Goal: Task Accomplishment & Management: Use online tool/utility

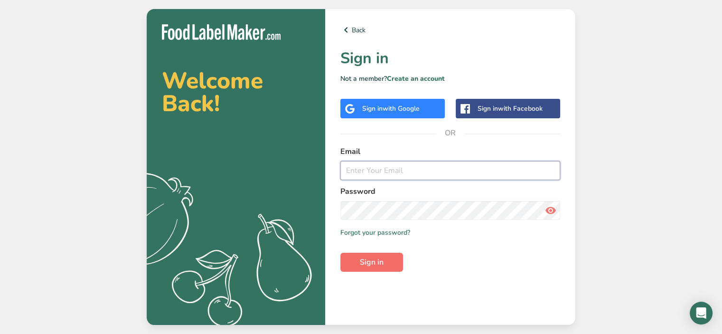
type input "john@sasquatchfoods.com"
click at [383, 257] on span "Sign in" at bounding box center [372, 261] width 24 height 11
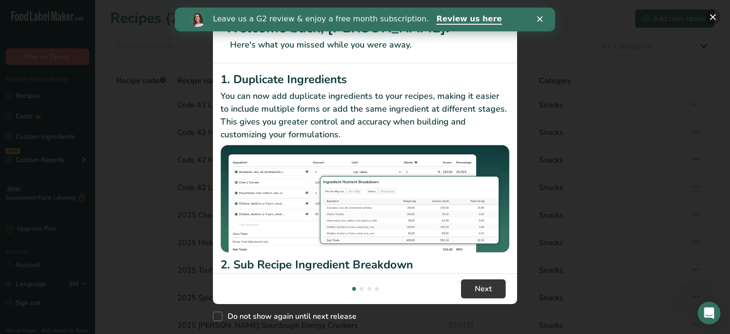
click at [715, 18] on button "New Features" at bounding box center [712, 16] width 15 height 15
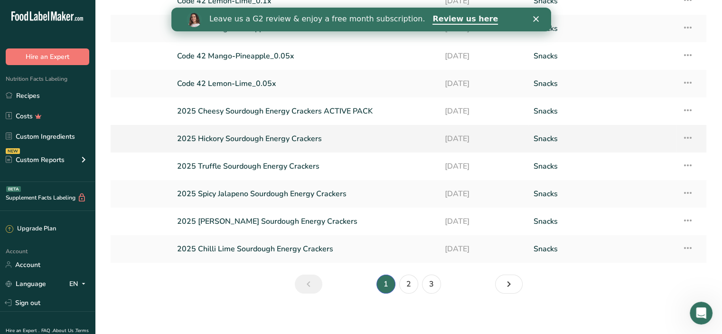
scroll to position [109, 0]
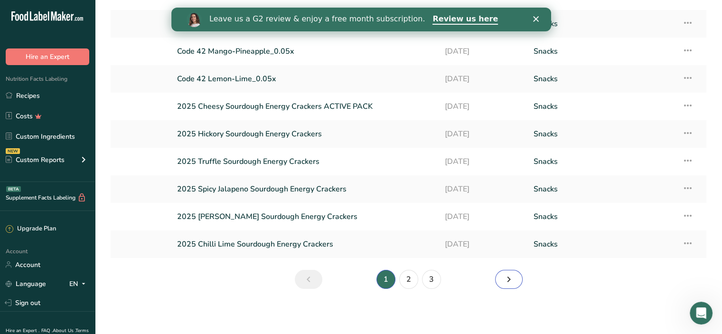
click at [509, 283] on icon "Next page" at bounding box center [508, 279] width 11 height 17
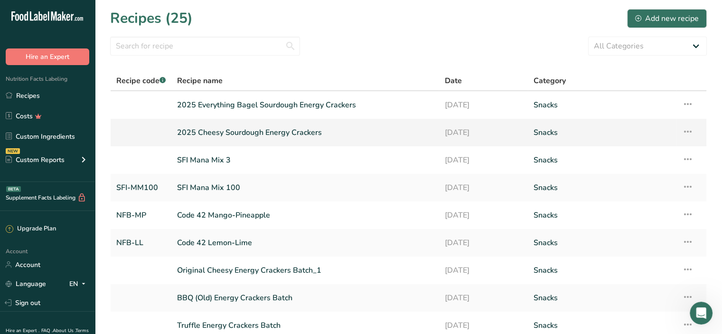
click at [685, 131] on icon at bounding box center [688, 131] width 11 height 17
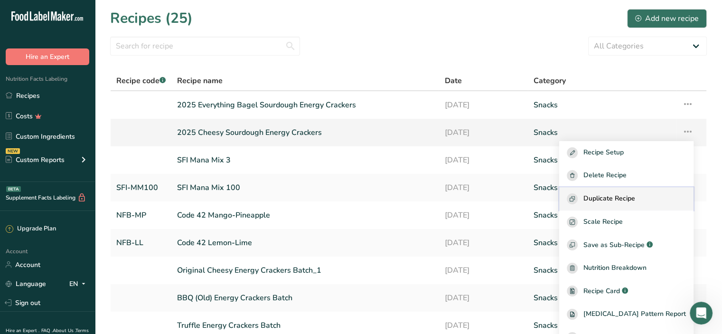
click at [615, 195] on span "Duplicate Recipe" at bounding box center [610, 198] width 52 height 11
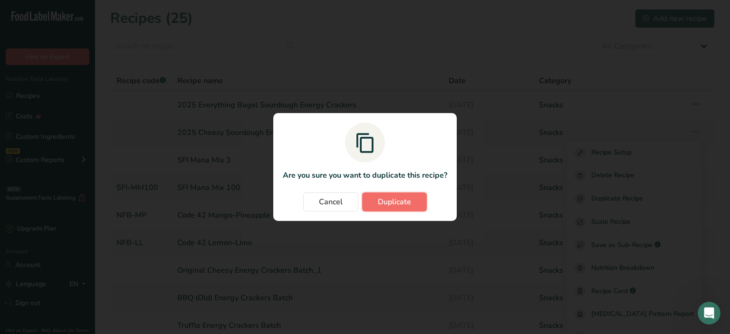
click at [401, 202] on span "Duplicate" at bounding box center [394, 201] width 33 height 11
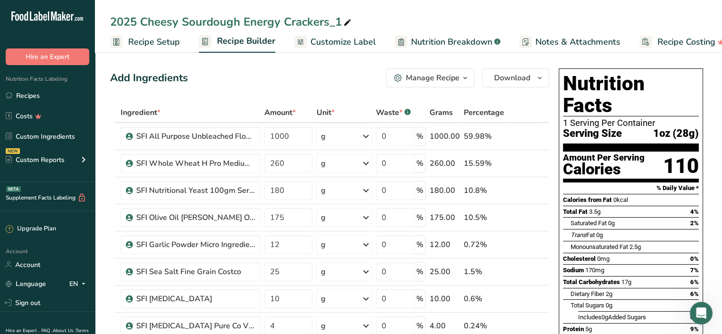
click at [149, 24] on div "2025 Cheesy Sourdough Energy Crackers_1" at bounding box center [231, 21] width 243 height 17
click at [137, 21] on input "2025 Cheesy Sourdough Energy Crackers_1" at bounding box center [408, 21] width 597 height 17
click at [340, 22] on input "2026 Cheesy Sourdough Energy Crackers_1" at bounding box center [408, 21] width 597 height 17
type input "2026 Cheesy Sourdough Energy Crackers"
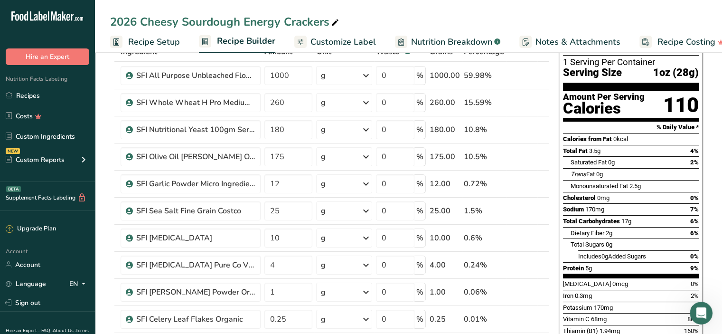
scroll to position [61, 0]
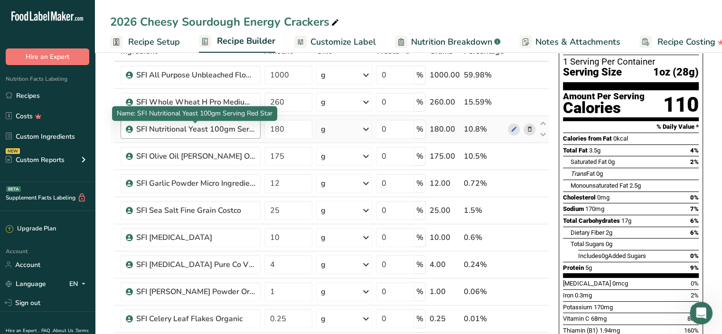
click at [243, 130] on div "SFI Nutritional Yeast 100gm Serving Red Star" at bounding box center [195, 128] width 119 height 11
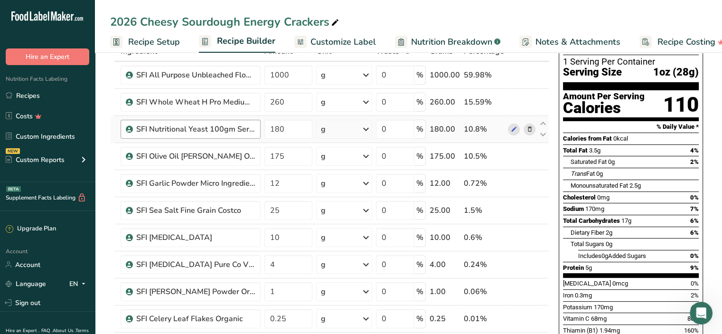
click at [252, 132] on div "SFI Nutritional Yeast 100gm Serving Red Star" at bounding box center [195, 128] width 119 height 11
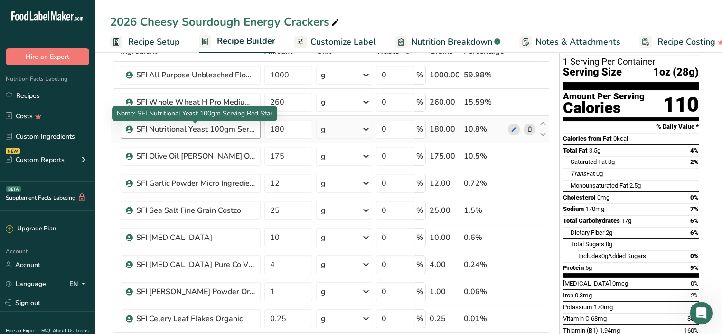
click at [143, 127] on div "SFI Nutritional Yeast 100gm Serving Red Star" at bounding box center [195, 128] width 119 height 11
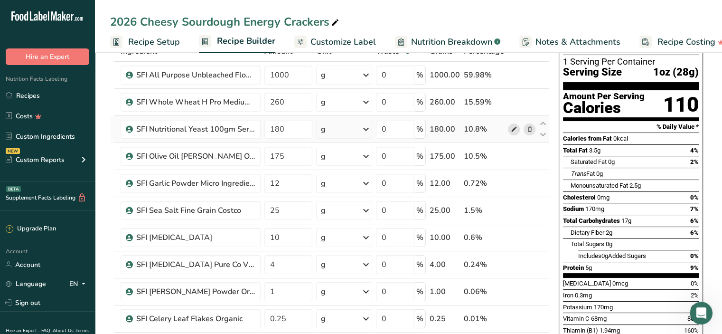
click at [515, 128] on icon at bounding box center [514, 129] width 7 height 10
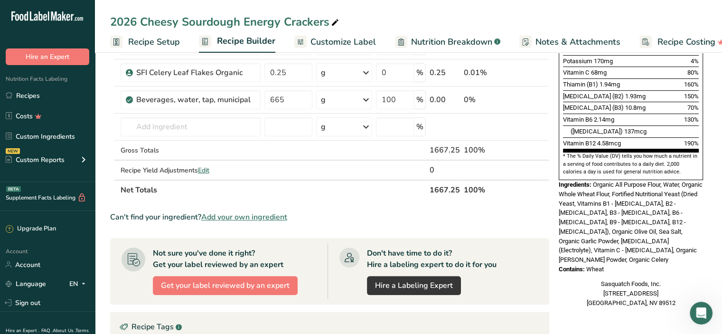
scroll to position [308, 0]
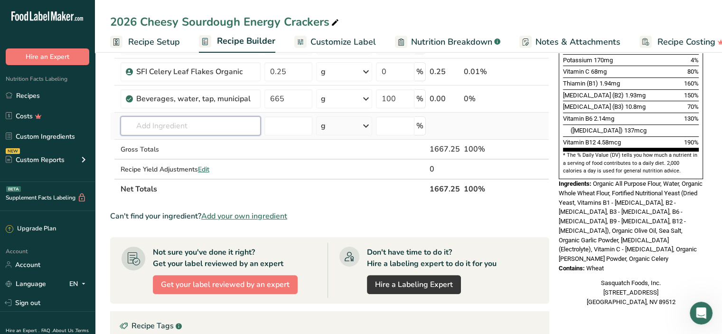
click at [209, 124] on input "text" at bounding box center [191, 125] width 140 height 19
type input "n"
type input "sfi non"
click at [295, 205] on section "Ingredient * Amount * Unit * Waste * .a-a{fill:#347362;}.b-a{fill:#fff;} Grams …" at bounding box center [329, 172] width 439 height 756
click at [171, 127] on input "text" at bounding box center [191, 125] width 140 height 19
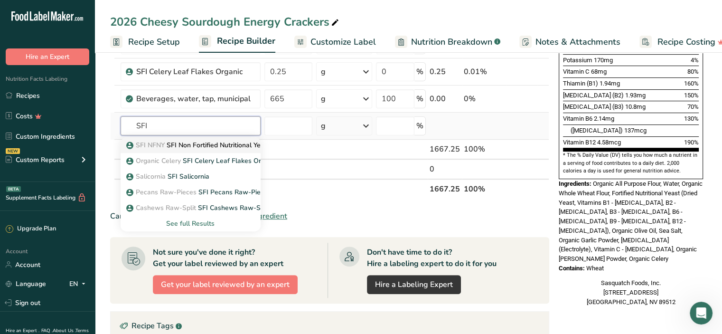
type input "SFI"
click at [192, 145] on p "SFI NFNY SFI Non Fortified Nutritional Yeast 100gm Serving" at bounding box center [223, 145] width 190 height 10
type input "SFI Non Fortified Nutritional Yeast 100gm Serving"
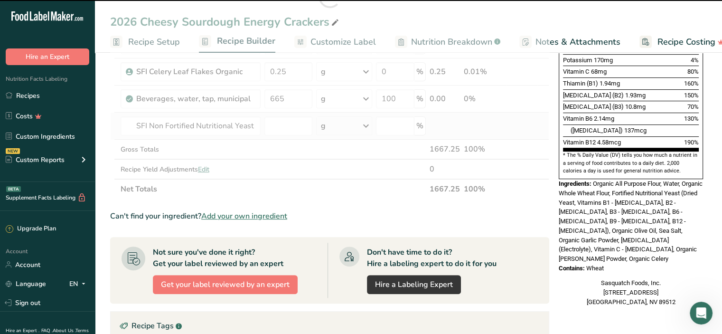
type input "0"
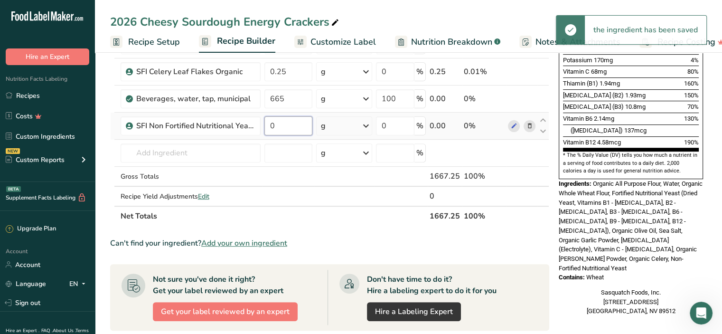
click at [294, 124] on input "0" at bounding box center [289, 125] width 48 height 19
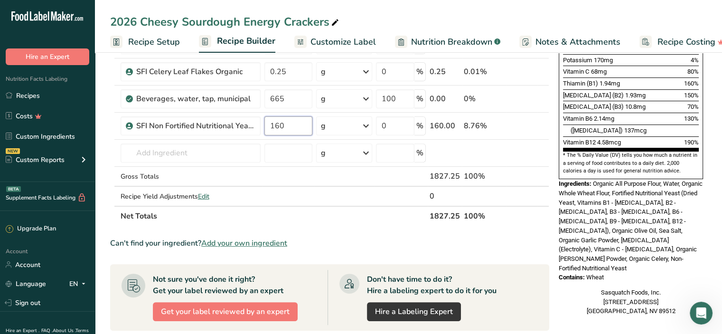
type input "160"
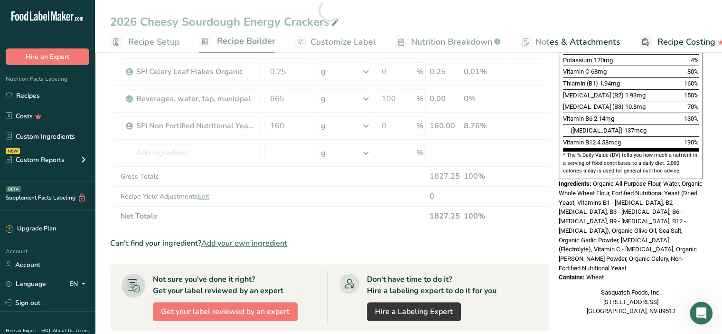
click at [360, 225] on section "Ingredient * Amount * Unit * Waste * .a-a{fill:#347362;}.b-a{fill:#fff;} Grams …" at bounding box center [329, 185] width 439 height 783
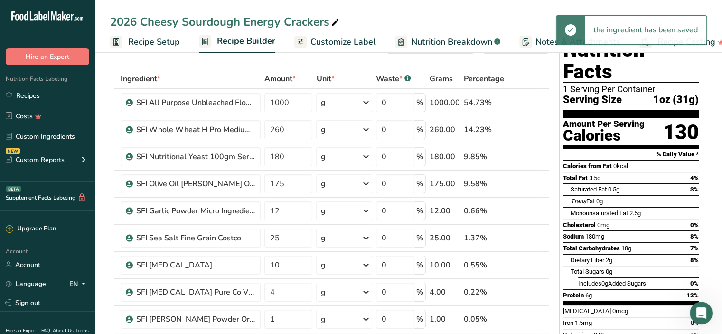
scroll to position [58, 0]
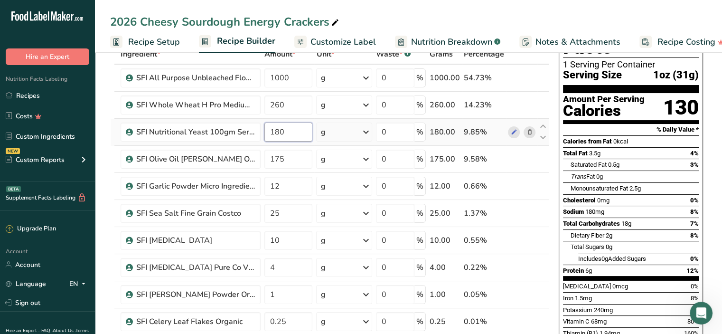
drag, startPoint x: 287, startPoint y: 131, endPoint x: 267, endPoint y: 130, distance: 19.5
click at [267, 130] on input "180" at bounding box center [289, 132] width 48 height 19
type input "0"
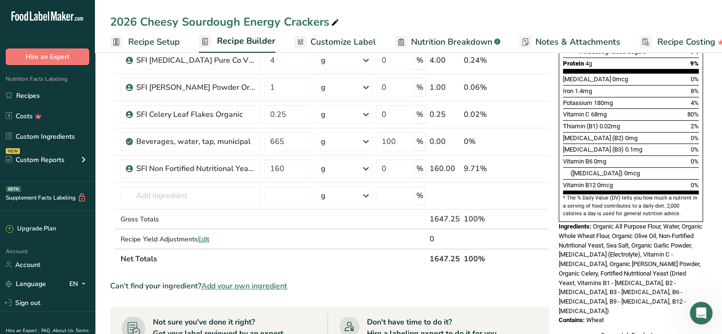
scroll to position [264, 0]
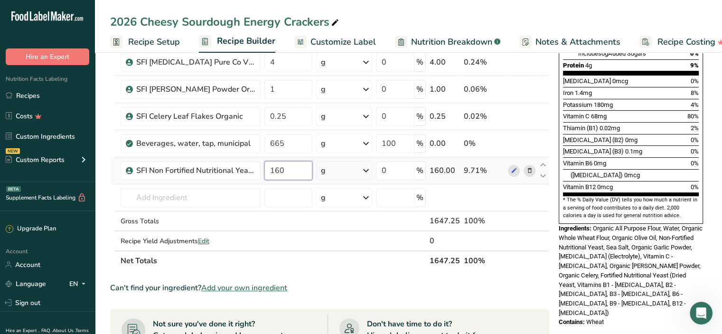
drag, startPoint x: 288, startPoint y: 165, endPoint x: 268, endPoint y: 166, distance: 19.5
click at [268, 166] on input "160" at bounding box center [289, 170] width 48 height 19
type input "70"
click at [711, 126] on section "Add Ingredients Manage Recipe Delete Recipe Duplicate Recipe Scale Recipe Save …" at bounding box center [408, 209] width 627 height 846
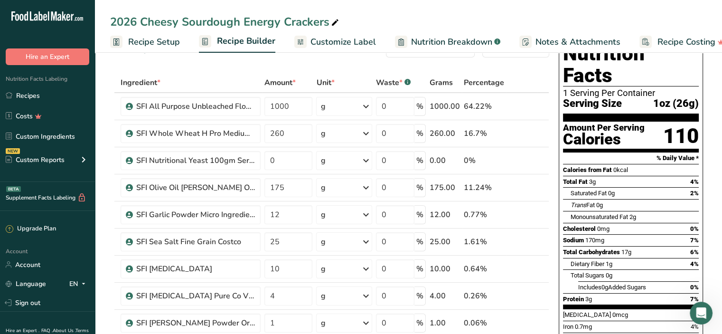
scroll to position [31, 0]
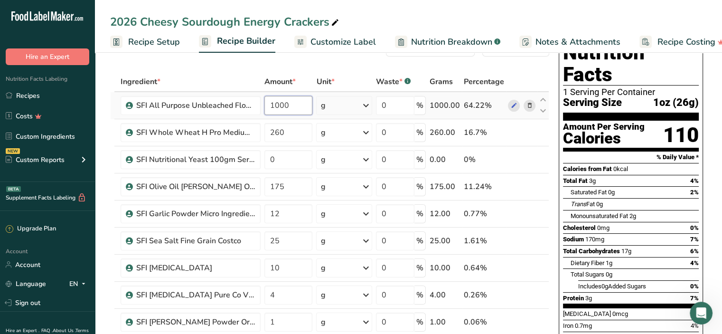
drag, startPoint x: 291, startPoint y: 104, endPoint x: 275, endPoint y: 105, distance: 15.2
click at [275, 105] on input "1000" at bounding box center [289, 105] width 48 height 19
type input "1260"
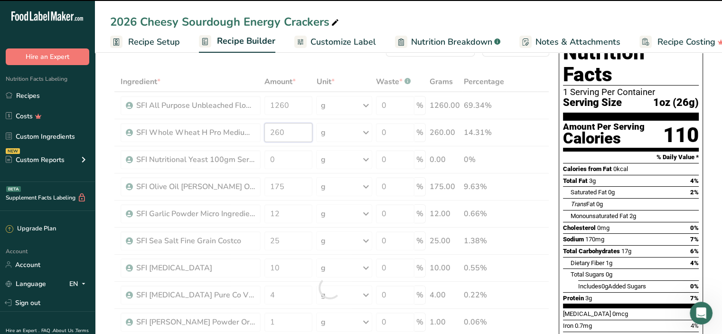
drag, startPoint x: 282, startPoint y: 132, endPoint x: 266, endPoint y: 133, distance: 16.7
click at [266, 133] on input "260" at bounding box center [289, 132] width 48 height 19
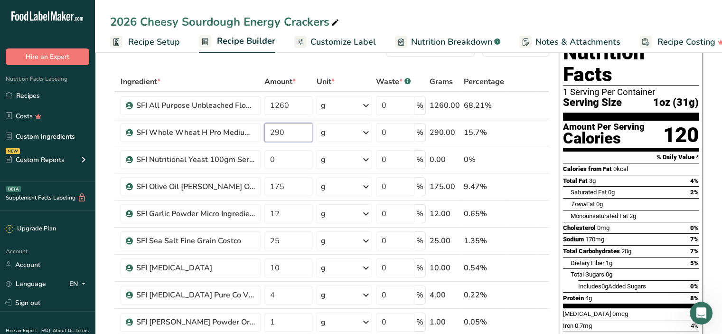
type input "290"
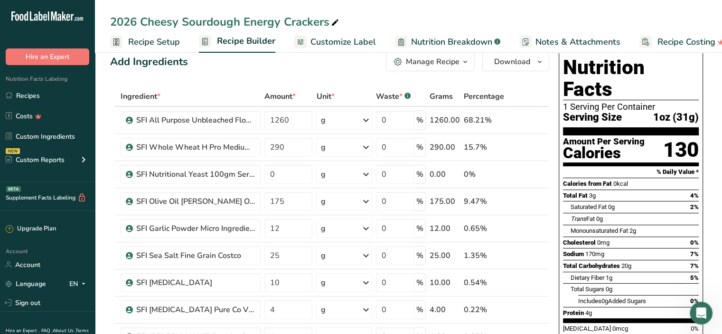
scroll to position [16, 0]
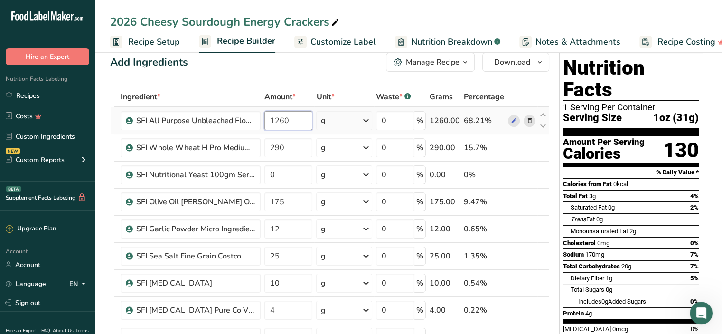
click at [280, 119] on input "1260" at bounding box center [289, 120] width 48 height 19
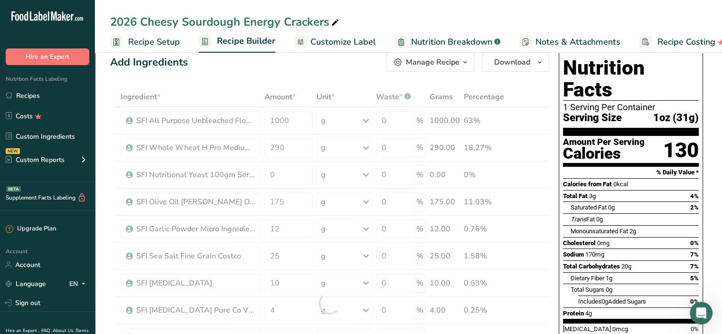
click at [220, 92] on div "Ingredient * Amount * Unit * Waste * .a-a{fill:#347362;}.b-a{fill:#fff;} Grams …" at bounding box center [329, 303] width 439 height 432
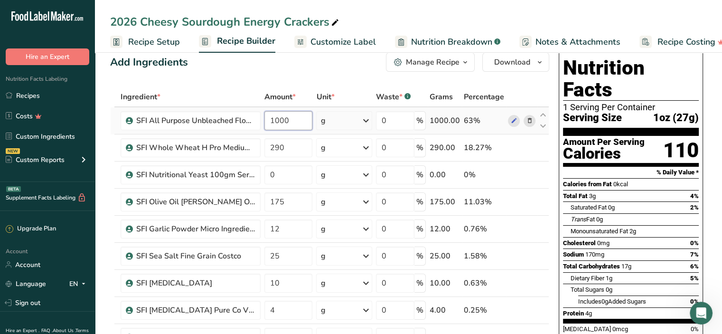
click at [283, 123] on input "1000" at bounding box center [289, 120] width 48 height 19
type input "1060"
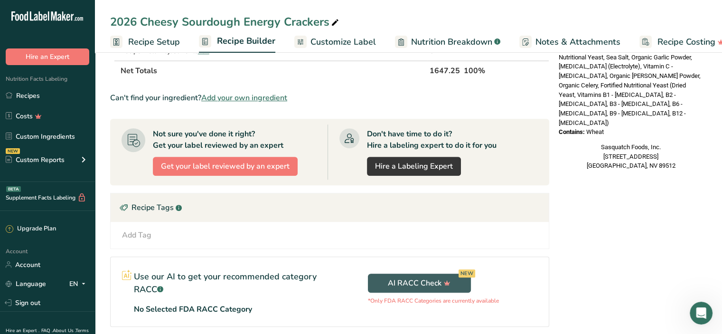
scroll to position [0, 0]
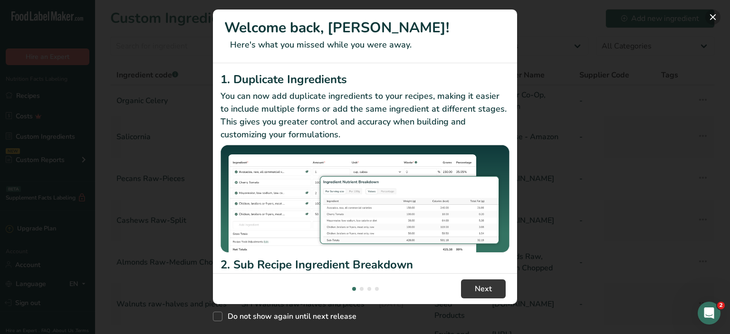
click at [710, 17] on button "New Features" at bounding box center [712, 16] width 15 height 15
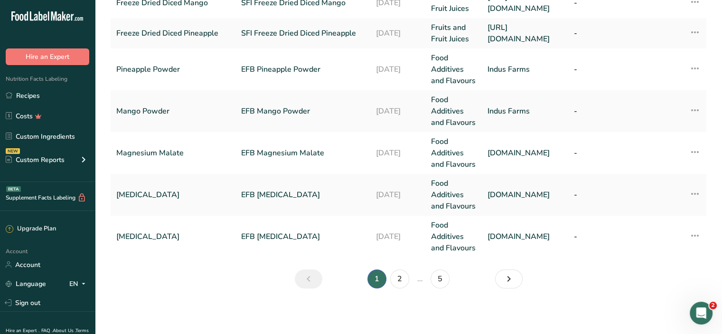
scroll to position [466, 0]
click at [508, 282] on icon "Next" at bounding box center [508, 278] width 11 height 17
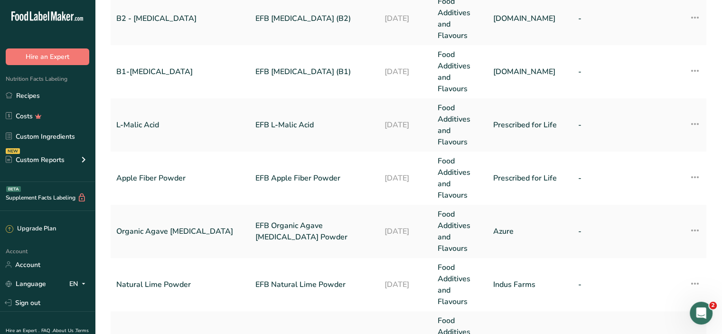
scroll to position [626, 0]
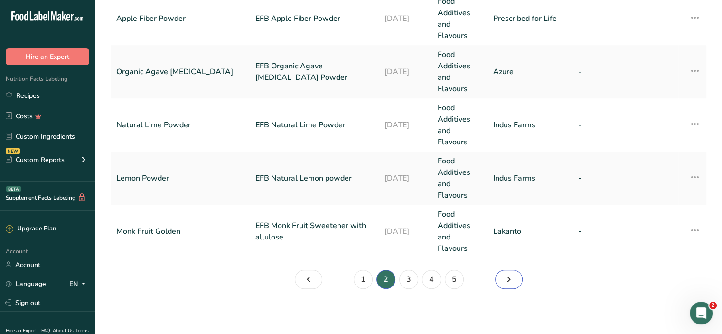
click at [505, 283] on icon "Page 3." at bounding box center [508, 279] width 11 height 17
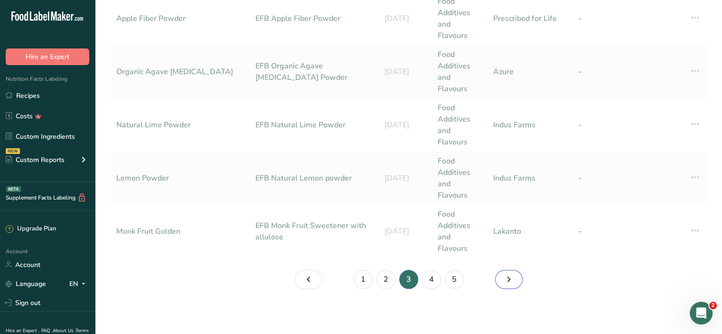
scroll to position [341, 0]
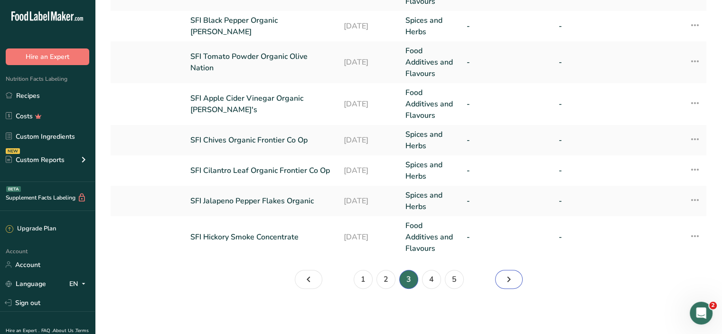
click at [509, 280] on icon "Page 4." at bounding box center [508, 279] width 11 height 17
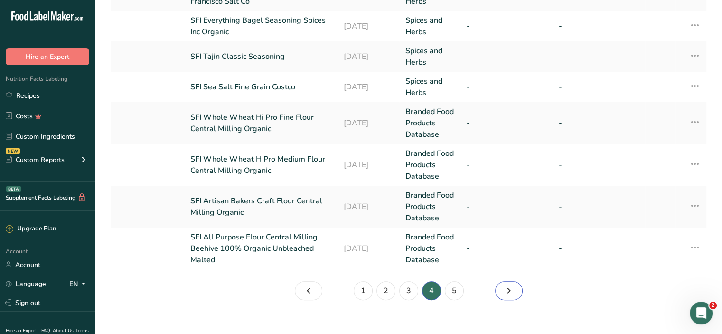
scroll to position [352, 0]
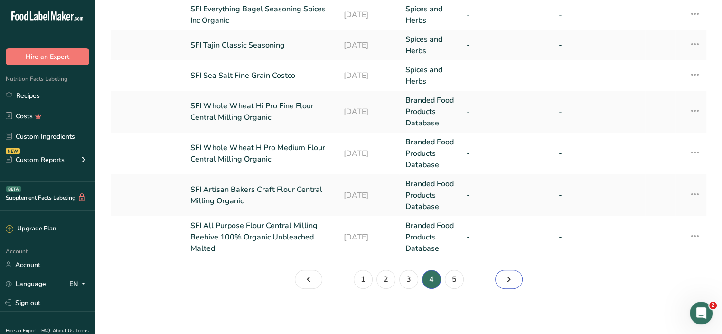
click at [509, 280] on icon "Page 5." at bounding box center [508, 279] width 11 height 17
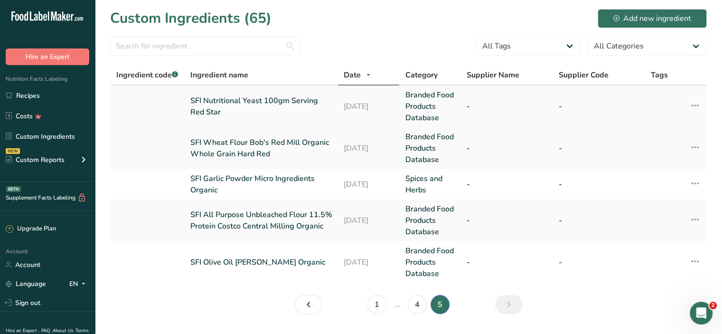
click at [698, 103] on icon at bounding box center [695, 105] width 11 height 17
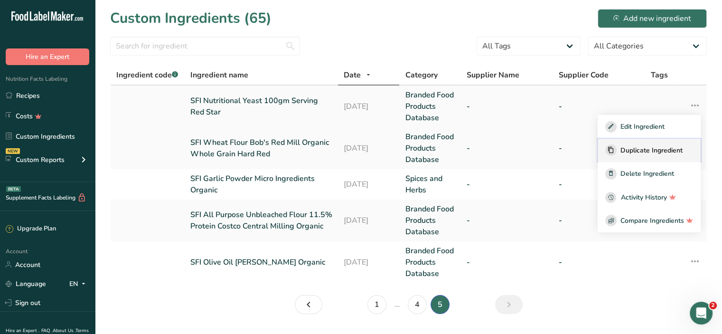
click at [661, 145] on span "Duplicate Ingredient" at bounding box center [652, 150] width 62 height 10
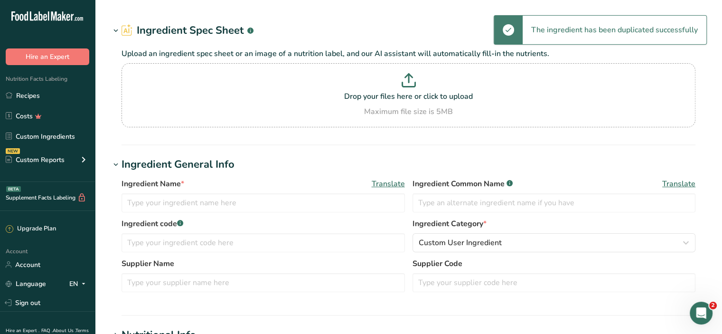
type input "SFI Nutritional Yeast 100gm Serving Red Star - copy"
type input "Fortified Nutritional Yeast"
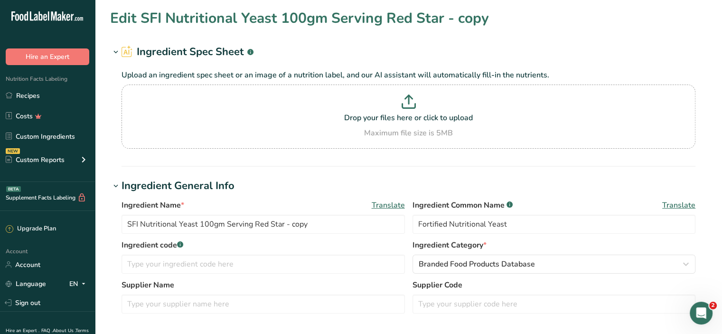
click at [168, 19] on h1 "Edit SFI Nutritional Yeast 100gm Serving Red Star - copy" at bounding box center [299, 18] width 379 height 21
click at [252, 19] on h1 "Edit SFI Nutritional Yeast 100gm Serving Red Star - copy" at bounding box center [299, 18] width 379 height 21
click at [142, 222] on input "SFI Nutritional Yeast 100gm Serving Red Star - copy" at bounding box center [264, 224] width 284 height 19
type input "SFI Non Fortified Nutritional Yeast 100gm Serving"
click at [417, 224] on input "Fortified Nutritional Yeast" at bounding box center [555, 224] width 284 height 19
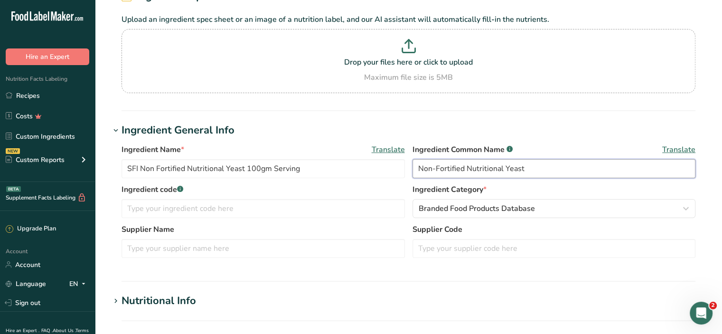
scroll to position [56, 0]
type input "Non-Fortified Nutritional Yeast"
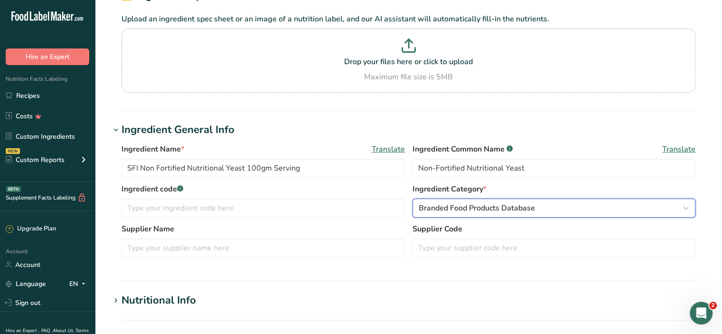
click at [691, 209] on icon "button" at bounding box center [686, 207] width 11 height 17
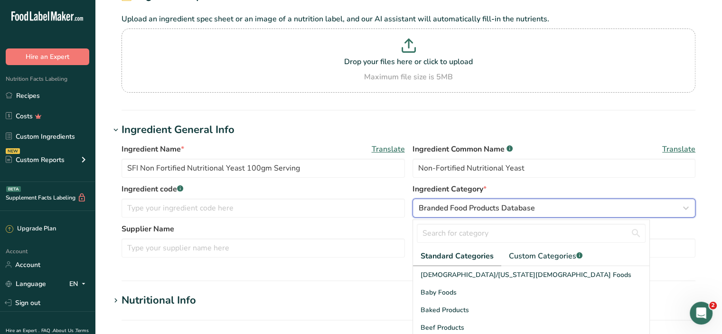
click at [691, 209] on icon "button" at bounding box center [686, 207] width 11 height 17
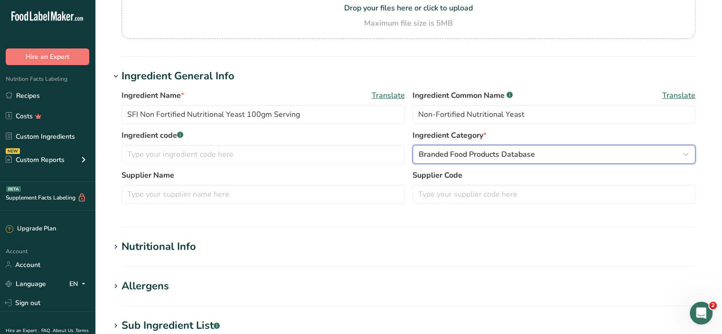
scroll to position [110, 0]
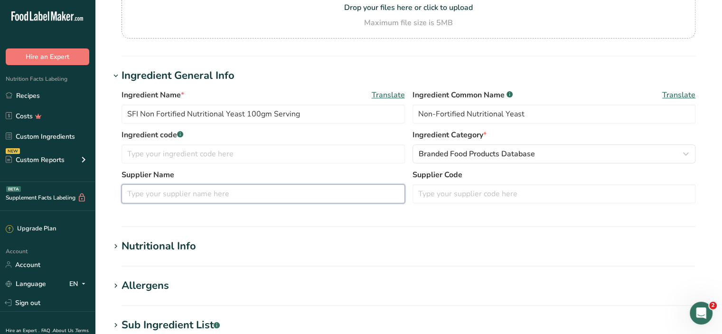
click at [148, 193] on input "text" at bounding box center [264, 193] width 284 height 19
type input "Kevala"
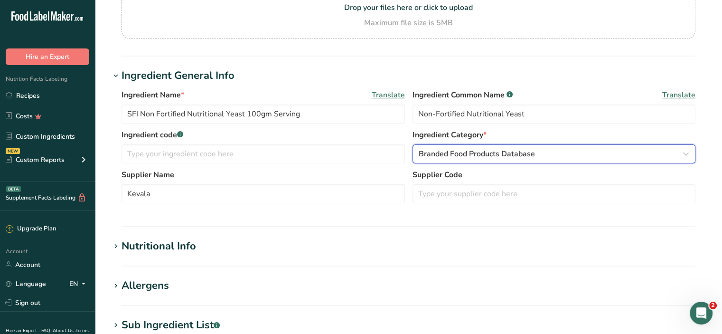
click at [687, 154] on icon "button" at bounding box center [686, 153] width 11 height 17
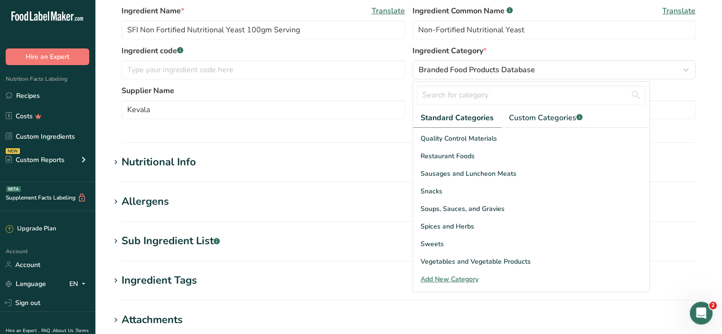
scroll to position [195, 0]
click at [713, 118] on section "Edit SFI Non Fortified Nutritional Yeast 100gm Serving Ingredient Spec Sheet .a…" at bounding box center [408, 134] width 627 height 658
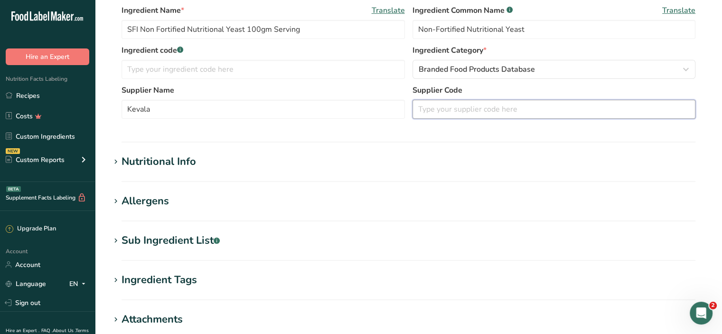
click at [452, 106] on input "text" at bounding box center [555, 109] width 284 height 19
type input "K241"
click at [116, 161] on icon at bounding box center [116, 161] width 9 height 13
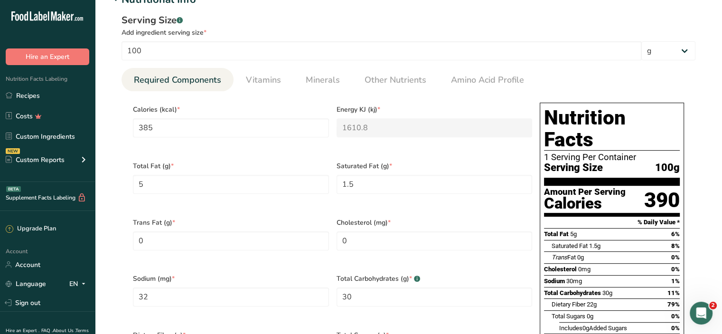
scroll to position [360, 0]
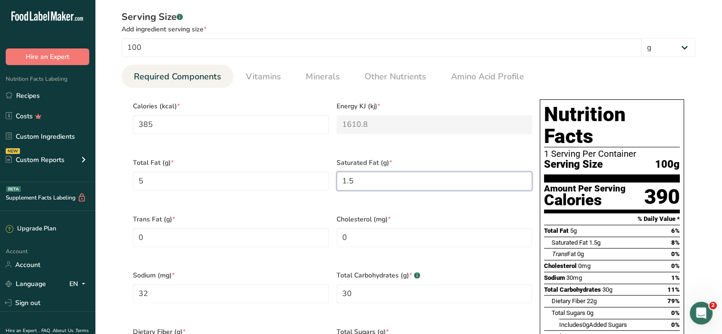
drag, startPoint x: 377, startPoint y: 176, endPoint x: 338, endPoint y: 179, distance: 39.1
click at [338, 179] on Fat "1.5" at bounding box center [435, 180] width 196 height 19
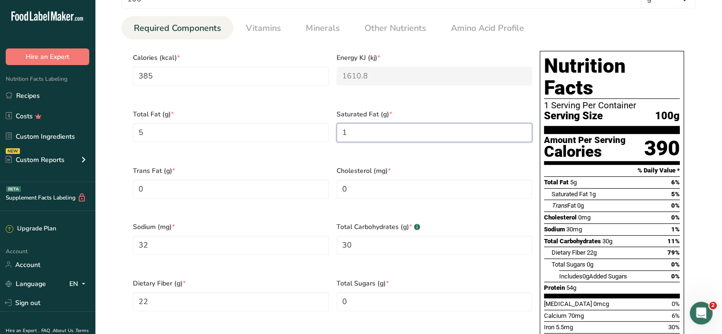
scroll to position [409, 0]
type Fat "1"
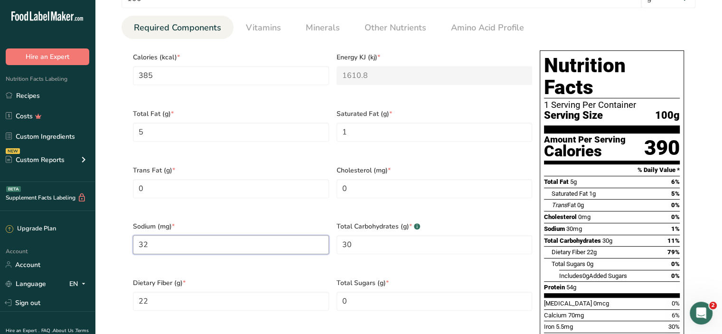
drag, startPoint x: 228, startPoint y: 232, endPoint x: 114, endPoint y: 231, distance: 114.0
click at [114, 231] on div "Serving Size .a-a{fill:#347362;}.b-a{fill:#fff;} Add ingredient serving size * …" at bounding box center [408, 176] width 597 height 443
type input "450"
drag, startPoint x: 361, startPoint y: 232, endPoint x: 347, endPoint y: 232, distance: 14.2
click at [347, 235] on Carbohydrates "30" at bounding box center [435, 244] width 196 height 19
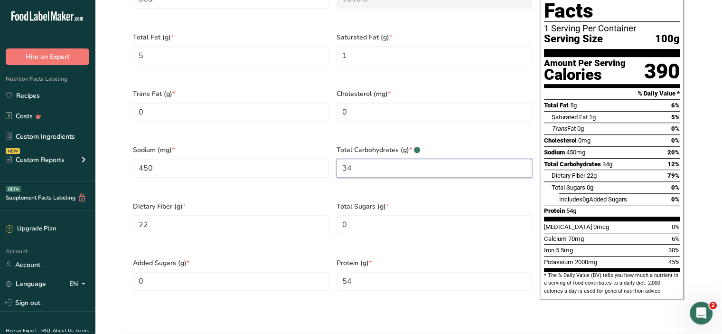
scroll to position [486, 0]
type Carbohydrates "34"
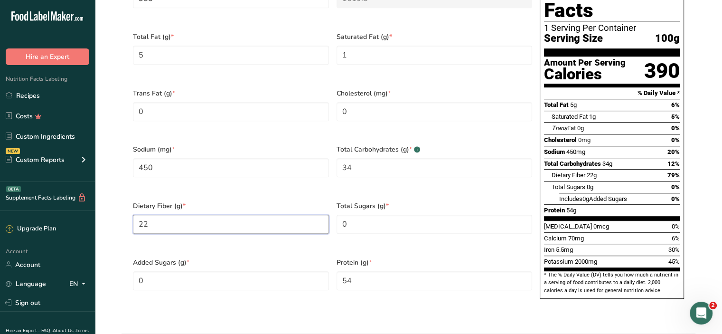
click at [148, 215] on Fiber "22" at bounding box center [231, 224] width 196 height 19
type Fiber "24"
click at [376, 271] on input "54" at bounding box center [435, 280] width 196 height 19
type input "52"
click at [352, 298] on div "Serving Size .a-a{fill:#347362;}.b-a{fill:#fff;} Add ingredient serving size * …" at bounding box center [408, 99] width 597 height 443
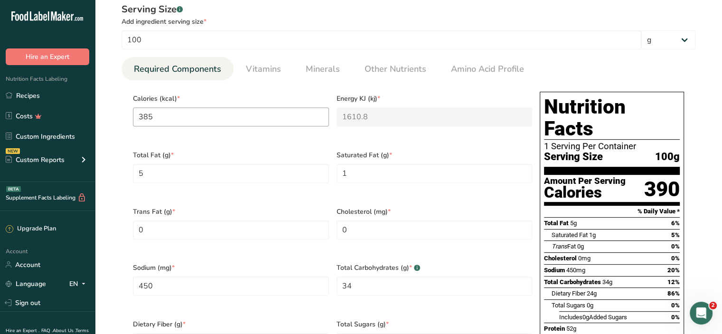
scroll to position [364, 0]
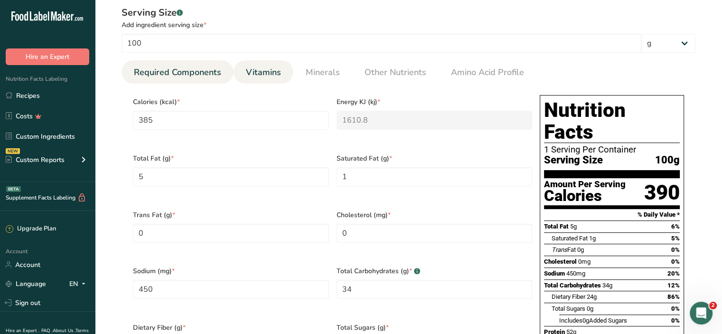
click at [268, 72] on span "Vitamins" at bounding box center [263, 72] width 35 height 13
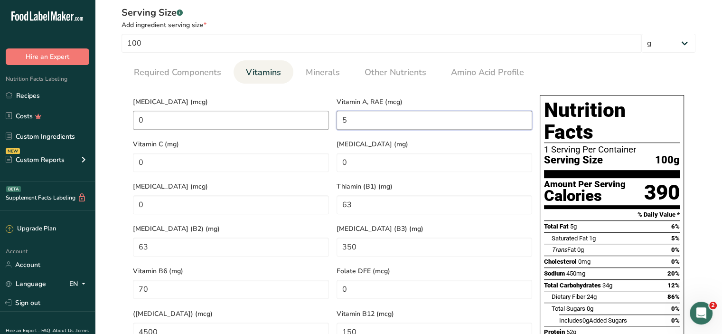
drag, startPoint x: 364, startPoint y: 123, endPoint x: 323, endPoint y: 126, distance: 41.4
click at [323, 126] on div "[MEDICAL_DATA] (mcg) 0 Vitamin A, RAE (mcg) 5 Vitamin C (mg) 0 [MEDICAL_DATA] (…" at bounding box center [332, 260] width 407 height 339
type RAE "0"
drag, startPoint x: 383, startPoint y: 202, endPoint x: 339, endPoint y: 203, distance: 43.7
click at [339, 203] on \(B1\) "63" at bounding box center [435, 204] width 196 height 19
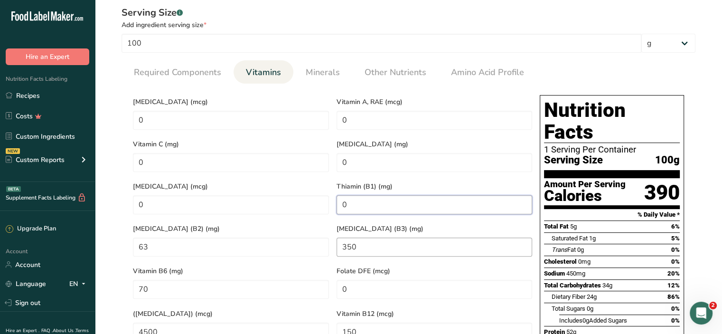
type \(B1\) "0"
drag, startPoint x: 372, startPoint y: 240, endPoint x: 339, endPoint y: 240, distance: 33.2
click at [339, 240] on \(B3\) "350" at bounding box center [435, 246] width 196 height 19
type \(B3\) "0"
drag, startPoint x: 171, startPoint y: 236, endPoint x: 129, endPoint y: 239, distance: 41.9
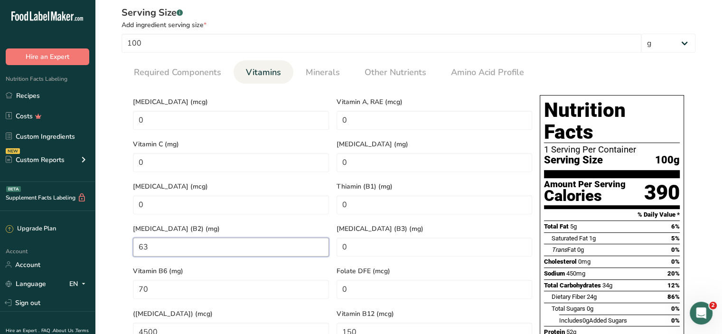
click at [129, 239] on div "[MEDICAL_DATA] (B2) (mg) 63" at bounding box center [231, 239] width 204 height 42
type \(B2\) "0"
drag, startPoint x: 160, startPoint y: 278, endPoint x: 126, endPoint y: 277, distance: 33.3
click at [126, 277] on section "Calories (kcal) * 385 Energy KJ (kj) * 1610.8 Total Fat (g) * 5 Saturated Fat (…" at bounding box center [409, 261] width 574 height 354
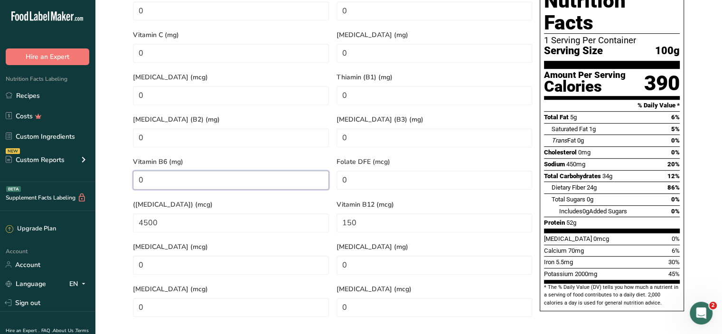
scroll to position [474, 0]
type B6 "0"
drag, startPoint x: 173, startPoint y: 204, endPoint x: 123, endPoint y: 209, distance: 49.7
click at [123, 209] on section "Calories (kcal) * 385 Energy KJ (kj) * 1610.8 Total Fat (g) * 5 Saturated Fat (…" at bounding box center [409, 151] width 574 height 354
type Acid\) "0"
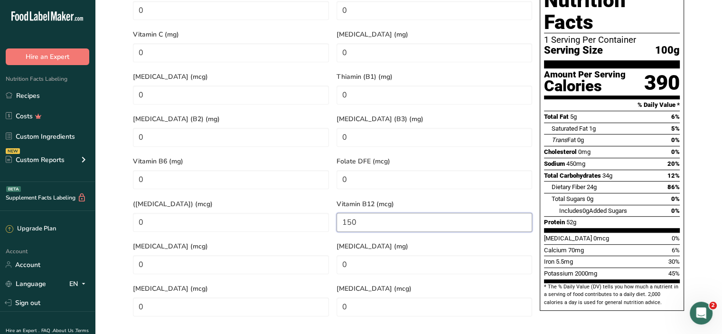
drag, startPoint x: 370, startPoint y: 218, endPoint x: 337, endPoint y: 213, distance: 32.6
click at [337, 213] on B12 "150" at bounding box center [435, 222] width 196 height 19
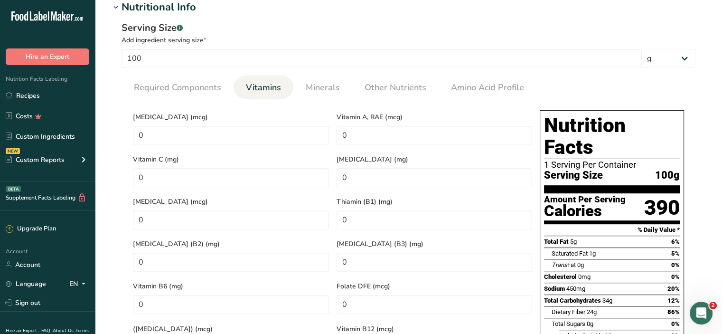
scroll to position [348, 0]
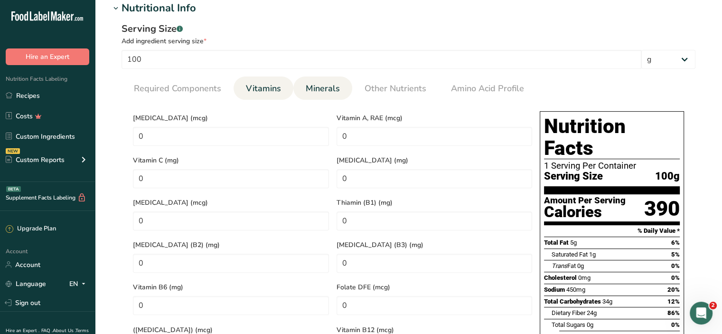
type B12 "0"
click at [318, 87] on span "Minerals" at bounding box center [323, 88] width 34 height 13
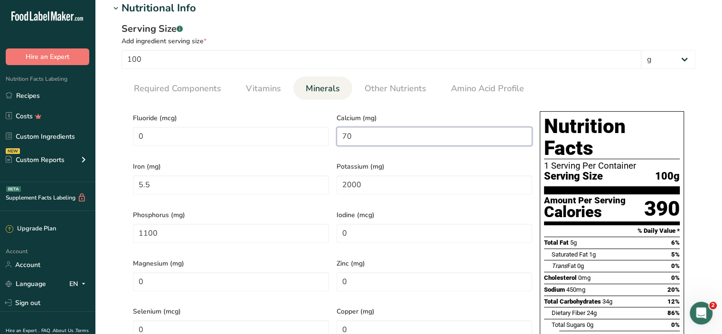
drag, startPoint x: 367, startPoint y: 138, endPoint x: 331, endPoint y: 140, distance: 36.2
click at [331, 140] on div "Fluoride (mcg) 0 Calcium (mg) 70 Iron (mg) 5.5 Potassium (mg) 2000 Phosphorus (…" at bounding box center [332, 276] width 407 height 339
type input "175"
drag, startPoint x: 183, startPoint y: 184, endPoint x: 119, endPoint y: 182, distance: 63.7
click at [119, 182] on div "Serving Size .a-a{fill:#347362;}.b-a{fill:#fff;} Add ingredient serving size * …" at bounding box center [408, 237] width 597 height 443
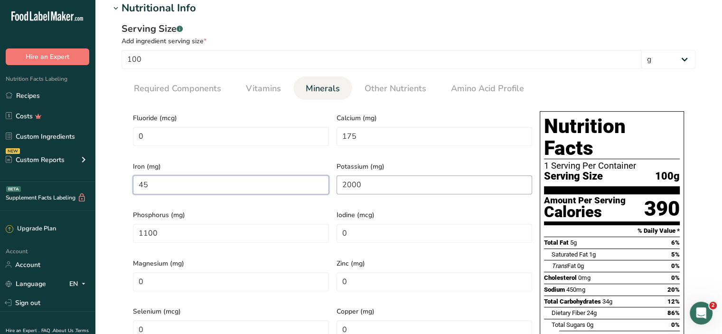
type input "45"
drag, startPoint x: 399, startPoint y: 184, endPoint x: 338, endPoint y: 187, distance: 61.3
click at [338, 187] on input "2000" at bounding box center [435, 184] width 196 height 19
type input "2600"
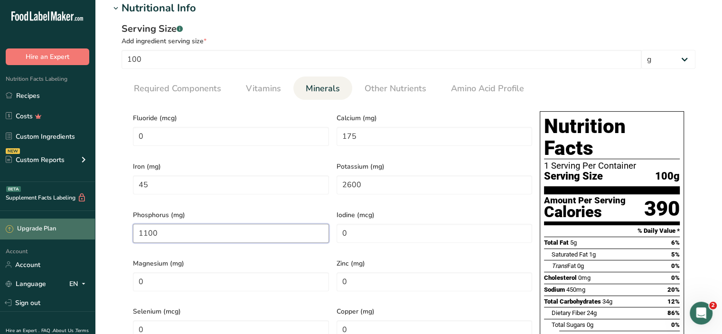
drag, startPoint x: 305, startPoint y: 228, endPoint x: 79, endPoint y: 228, distance: 226.1
click at [79, 228] on div ".a-20{fill:#fff;} Hire an Expert Nutrition Facts Labeling Recipes Costs Custom …" at bounding box center [361, 218] width 722 height 1132
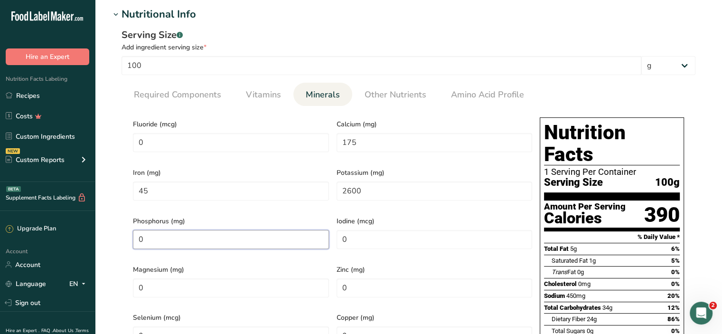
scroll to position [339, 0]
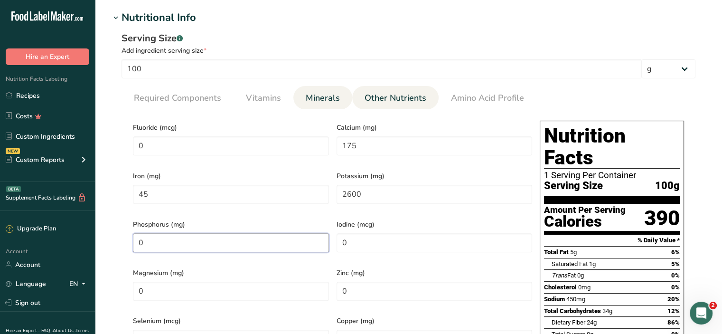
type input "0"
click at [388, 97] on span "Other Nutrients" at bounding box center [396, 98] width 62 height 13
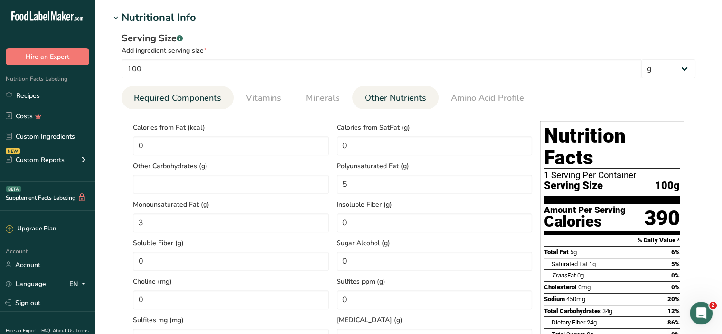
click at [188, 102] on span "Required Components" at bounding box center [177, 98] width 87 height 13
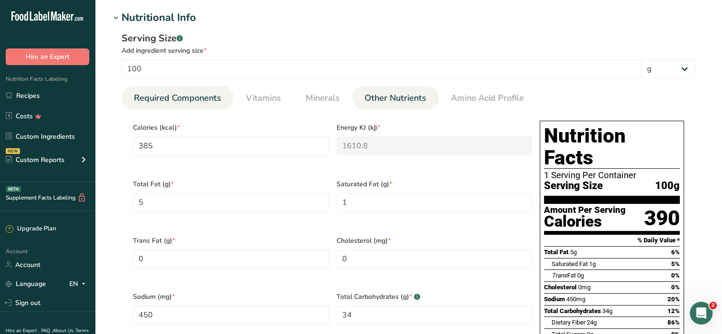
click at [375, 95] on span "Other Nutrients" at bounding box center [396, 98] width 62 height 13
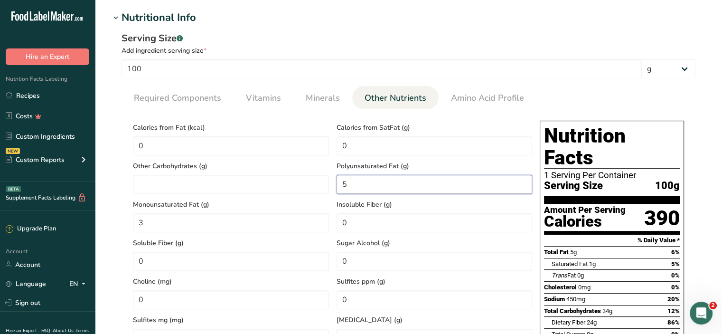
click at [356, 182] on Fat "5" at bounding box center [435, 184] width 196 height 19
type Fat "4"
click at [238, 217] on Fat "3" at bounding box center [231, 222] width 196 height 19
type Fat "0"
click at [333, 239] on div "Sugar Alcohol (g) 0" at bounding box center [435, 251] width 204 height 38
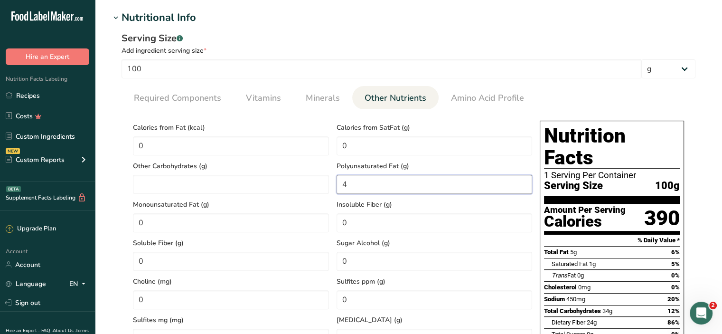
click at [359, 182] on Fat "4" at bounding box center [435, 184] width 196 height 19
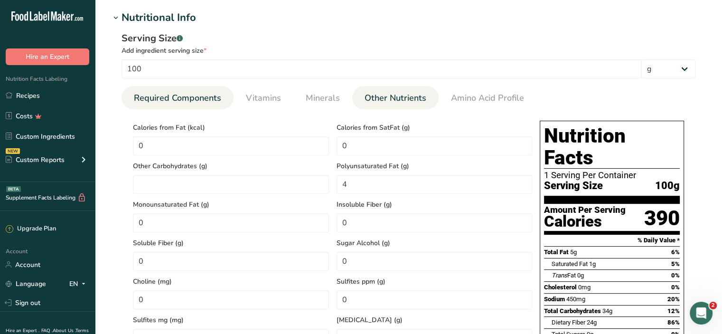
click at [168, 95] on span "Required Components" at bounding box center [177, 98] width 87 height 13
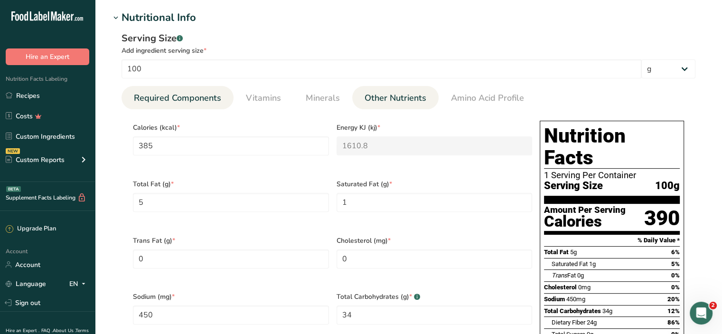
click at [408, 92] on span "Other Nutrients" at bounding box center [396, 98] width 62 height 13
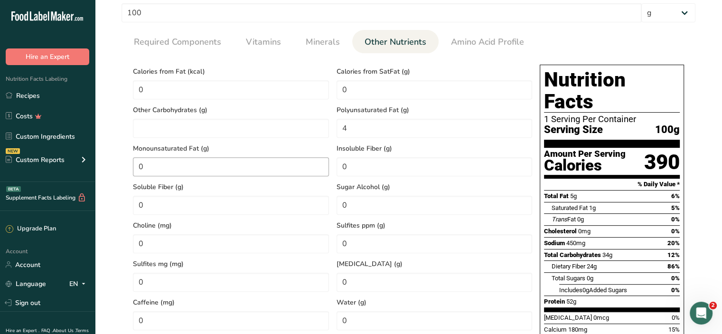
scroll to position [394, 0]
drag, startPoint x: 365, startPoint y: 132, endPoint x: 327, endPoint y: 132, distance: 38.0
click at [327, 132] on div "Calories from Fat (kcal) 0 Calories from SatFat (g) 0 Other Carbohydrates (g) P…" at bounding box center [332, 272] width 407 height 423
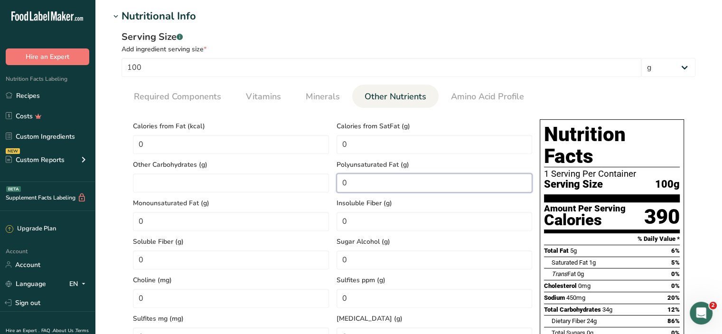
scroll to position [340, 0]
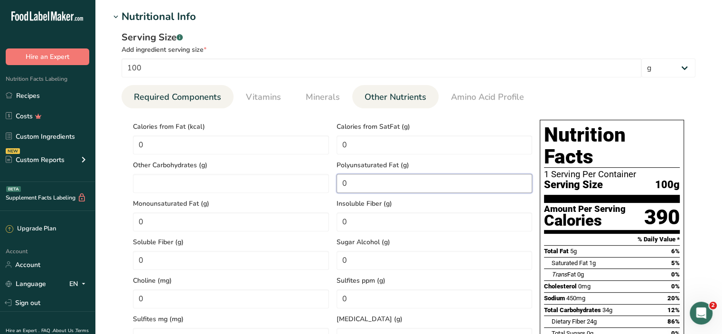
type Fat "0"
click at [186, 98] on span "Required Components" at bounding box center [177, 97] width 87 height 13
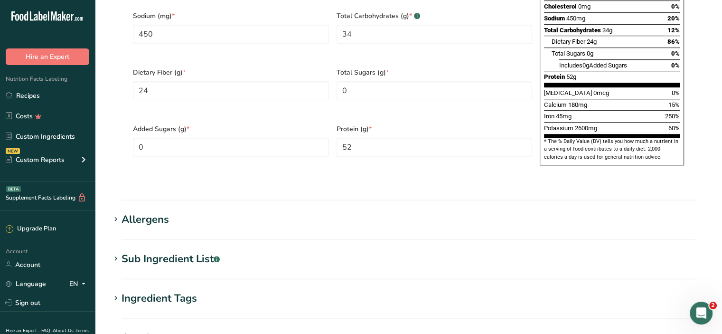
scroll to position [620, 0]
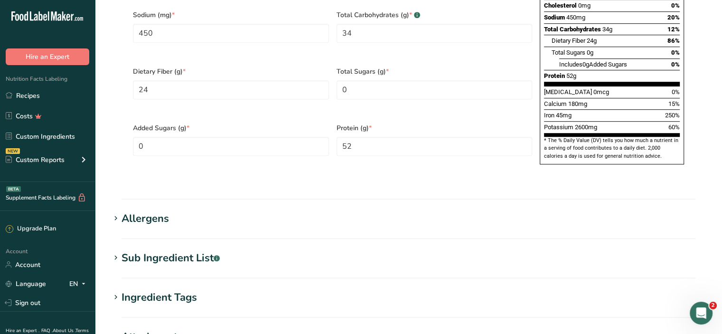
click at [117, 251] on icon at bounding box center [116, 257] width 9 height 13
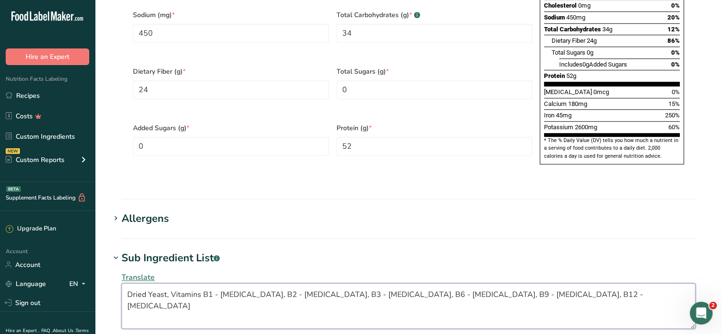
drag, startPoint x: 598, startPoint y: 278, endPoint x: 104, endPoint y: 311, distance: 495.1
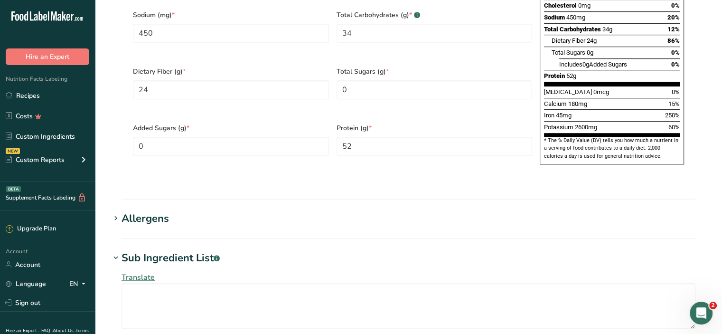
click at [117, 212] on icon at bounding box center [116, 218] width 9 height 13
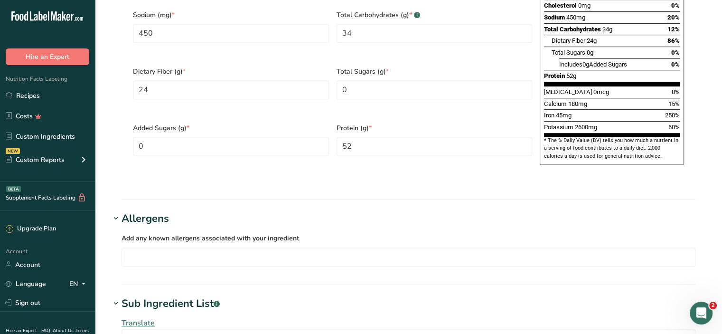
click at [117, 212] on icon at bounding box center [116, 218] width 9 height 13
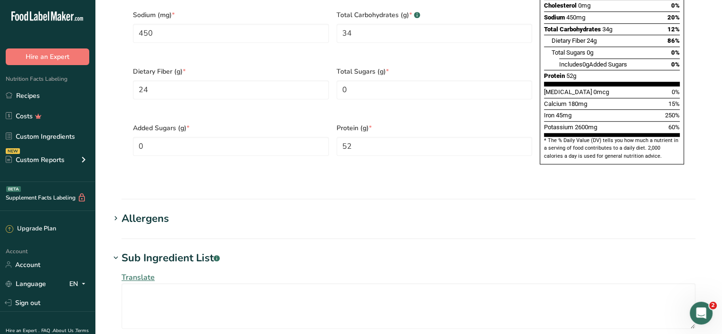
click at [114, 251] on icon at bounding box center [116, 257] width 9 height 13
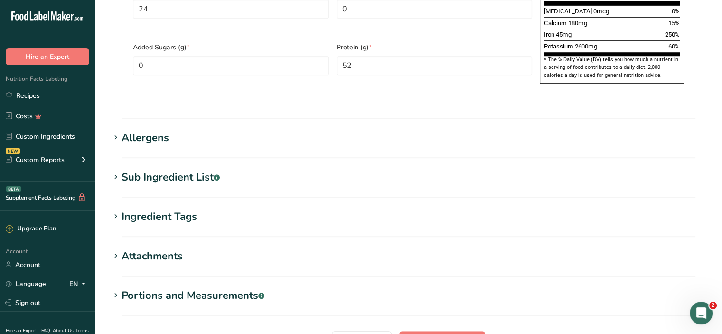
scroll to position [711, 0]
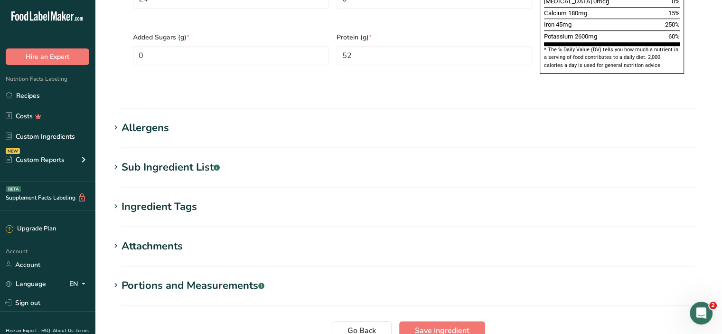
click at [116, 200] on icon at bounding box center [116, 206] width 9 height 13
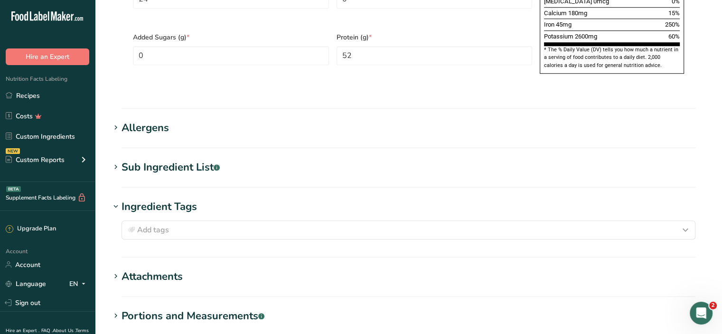
click at [116, 200] on icon at bounding box center [116, 206] width 9 height 13
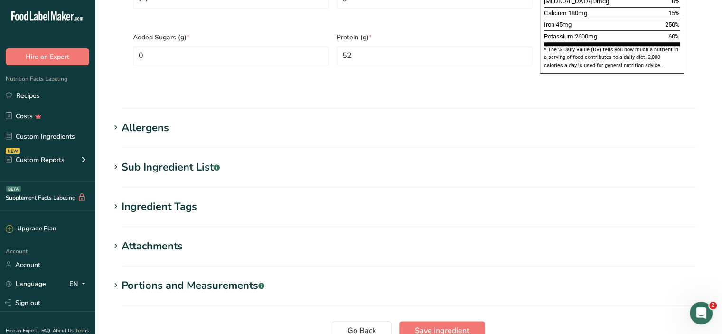
click at [116, 239] on icon at bounding box center [116, 245] width 9 height 13
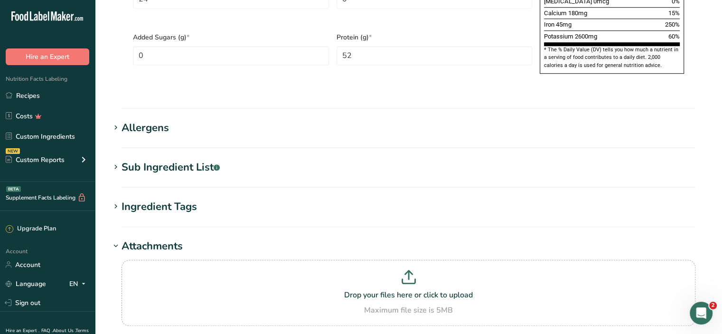
click at [116, 239] on icon at bounding box center [116, 245] width 9 height 13
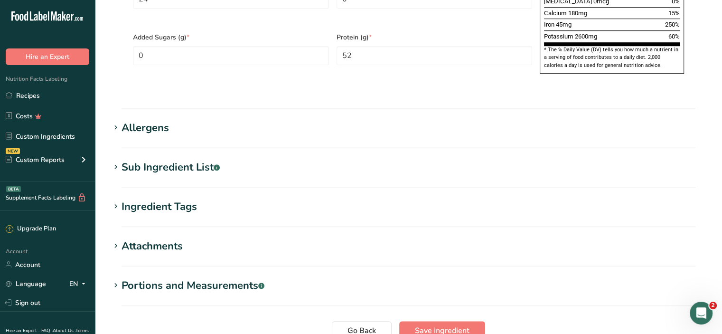
click at [115, 279] on icon at bounding box center [116, 285] width 9 height 13
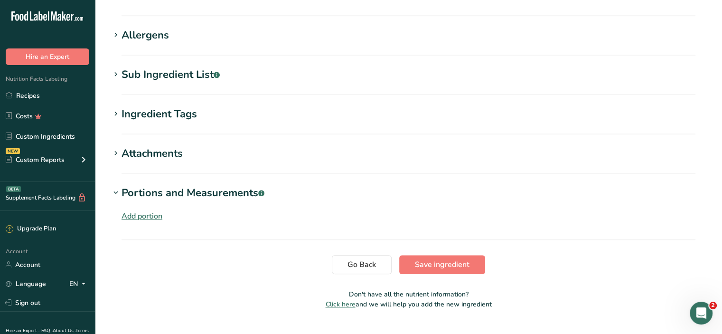
click at [114, 186] on icon at bounding box center [116, 192] width 9 height 13
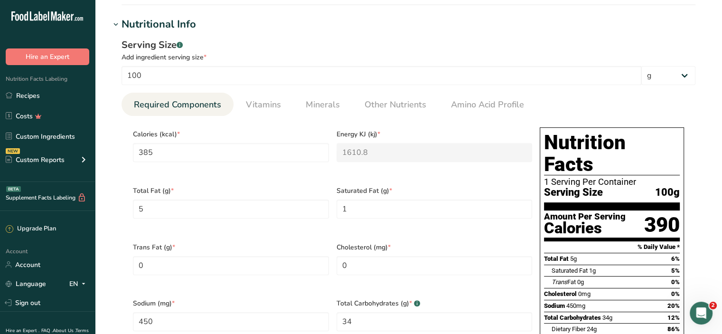
scroll to position [332, 0]
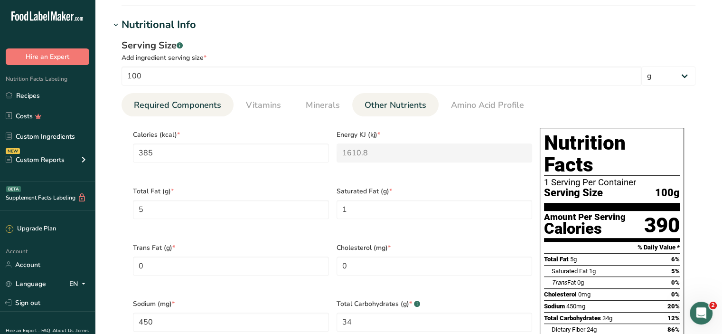
click at [410, 104] on span "Other Nutrients" at bounding box center [396, 105] width 62 height 13
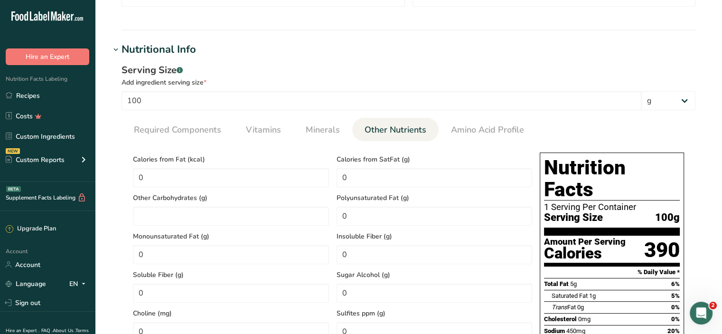
scroll to position [306, 0]
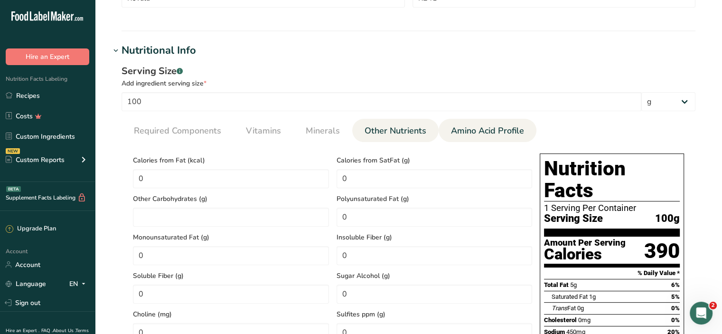
click at [466, 139] on link "Amino Acid Profile" at bounding box center [487, 131] width 81 height 24
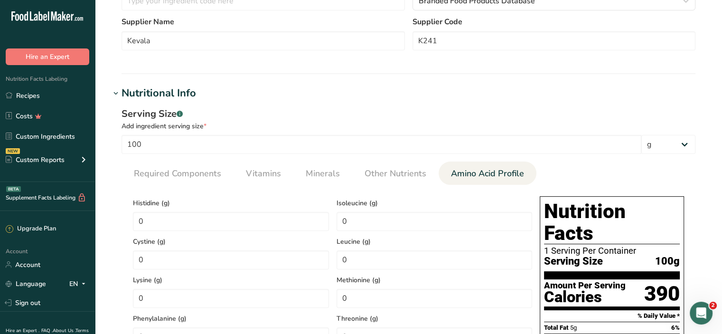
scroll to position [263, 0]
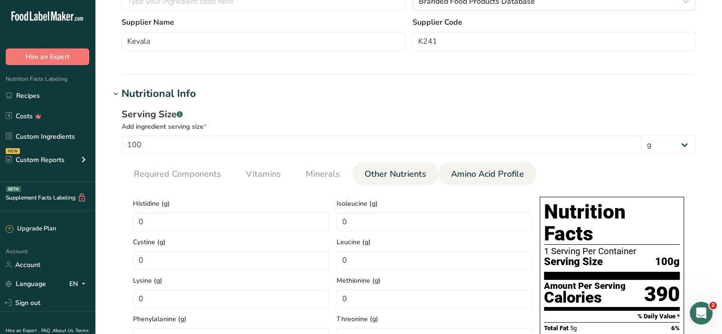
click at [380, 180] on span "Other Nutrients" at bounding box center [396, 174] width 62 height 13
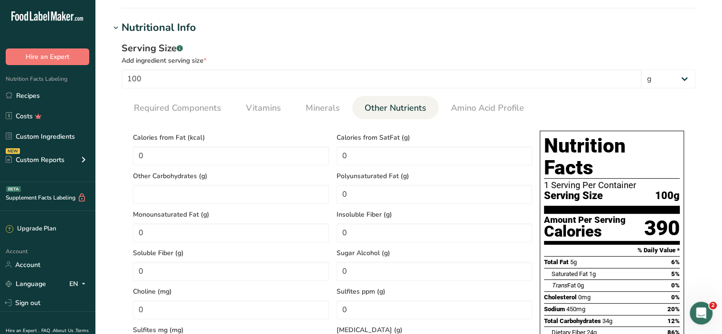
scroll to position [329, 0]
click at [319, 104] on span "Minerals" at bounding box center [323, 107] width 34 height 13
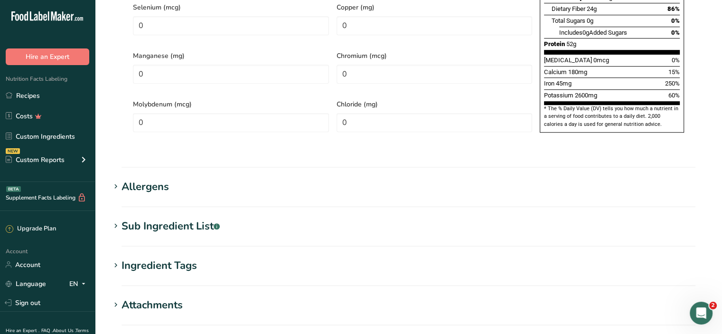
scroll to position [777, 0]
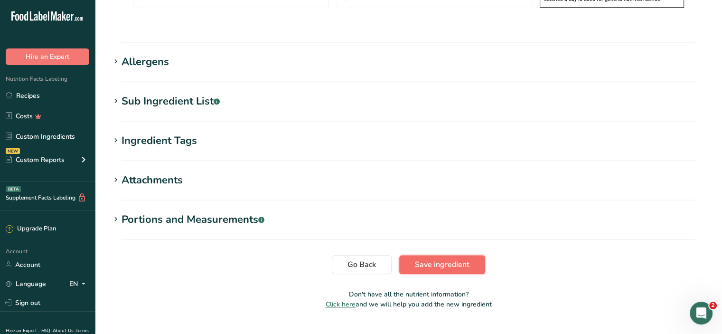
click at [431, 259] on span "Save ingredient" at bounding box center [442, 264] width 55 height 11
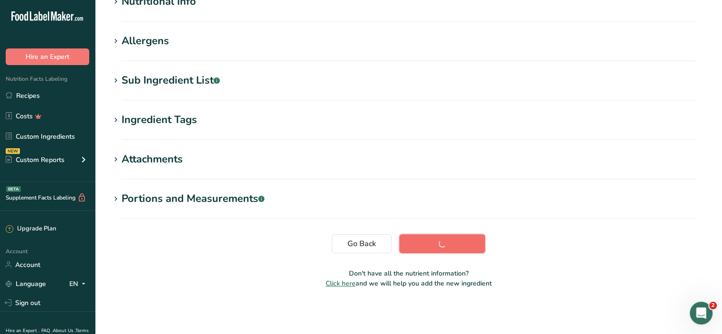
scroll to position [129, 0]
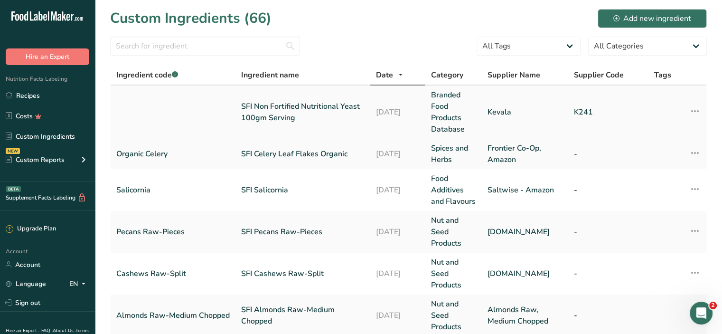
click at [250, 104] on link "SFI Non Fortified Nutritional Yeast 100gm Serving" at bounding box center [302, 112] width 123 height 23
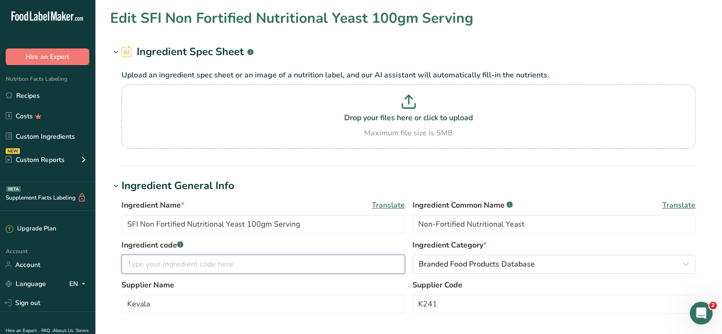
click at [164, 259] on input "text" at bounding box center [264, 264] width 284 height 19
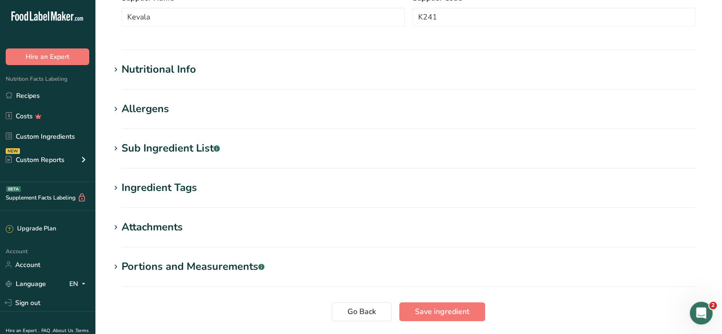
scroll to position [354, 0]
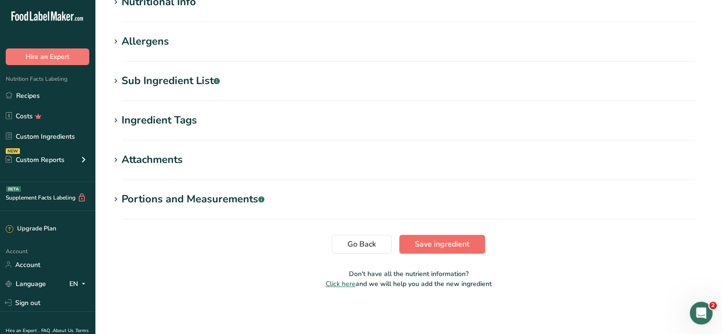
type input "SFI NFNY"
click at [435, 249] on button "Save ingredient" at bounding box center [442, 244] width 86 height 19
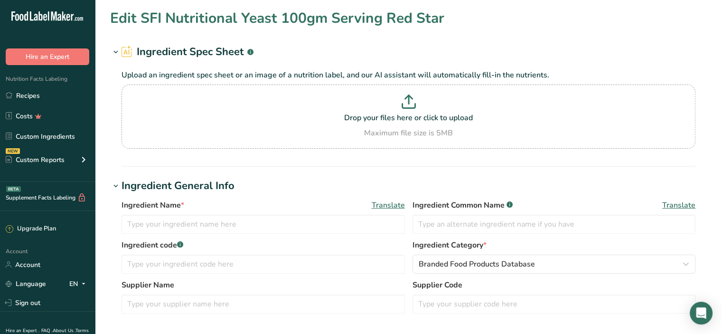
type input "SFI Nutritional Yeast 100gm Serving Red Star"
type input "Fortified Nutritional Yeast"
